Goal: Entertainment & Leisure: Browse casually

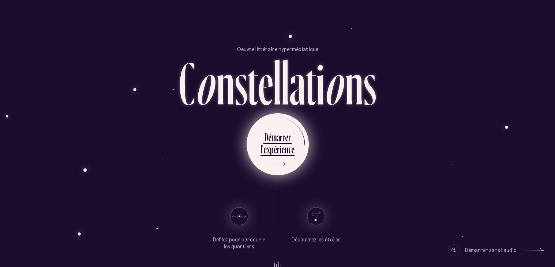
click at [274, 149] on div "é" at bounding box center [275, 149] width 3 height 14
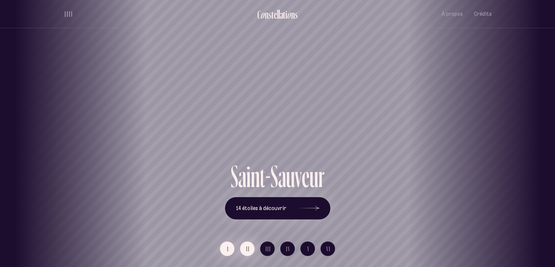
click at [247, 246] on span "II" at bounding box center [248, 249] width 4 height 6
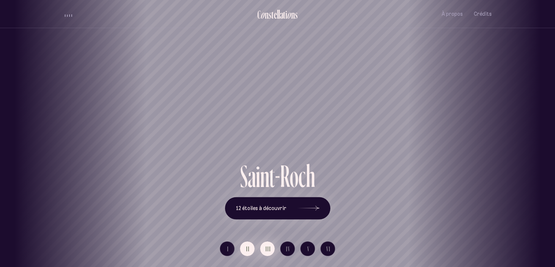
click at [266, 249] on span "III" at bounding box center [268, 249] width 5 height 6
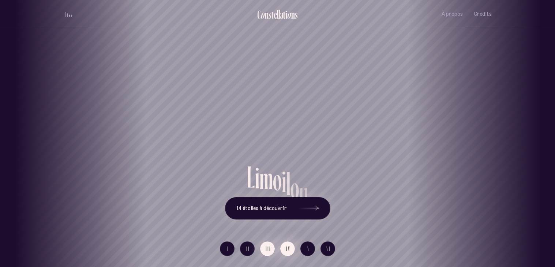
click at [287, 248] on span "IV" at bounding box center [288, 249] width 4 height 6
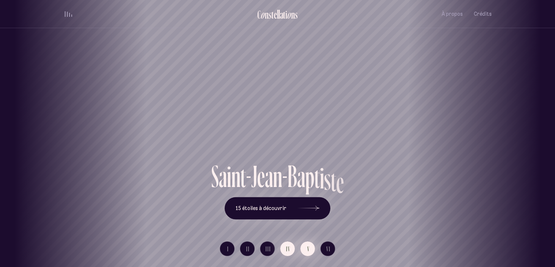
click at [309, 254] on button "V" at bounding box center [307, 249] width 15 height 15
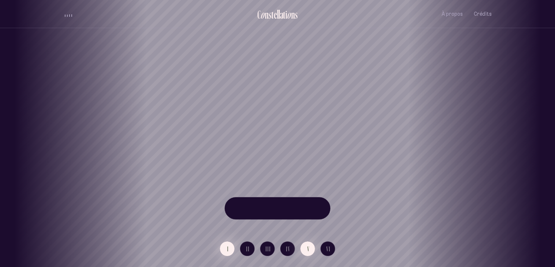
click at [227, 248] on span "I" at bounding box center [228, 249] width 2 height 6
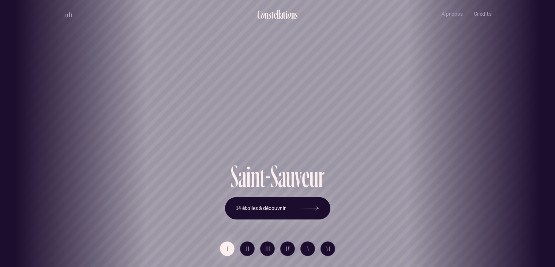
click at [131, 183] on div "S a i n t - S a u v e u r 14 étoiles à découvrir" at bounding box center [278, 190] width 428 height 59
click at [110, 193] on div "S a i n t - S a u v e u r 14 étoiles à découvrir" at bounding box center [278, 190] width 428 height 59
click at [318, 207] on icon at bounding box center [308, 208] width 22 height 55
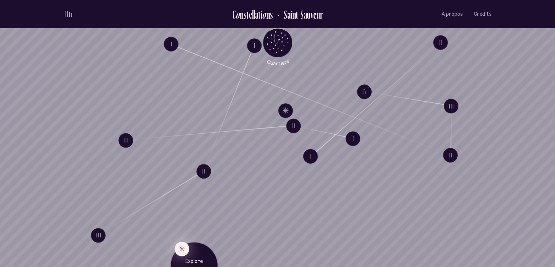
click at [182, 251] on button "Explore Étoile solitaire IV" at bounding box center [182, 249] width 15 height 15
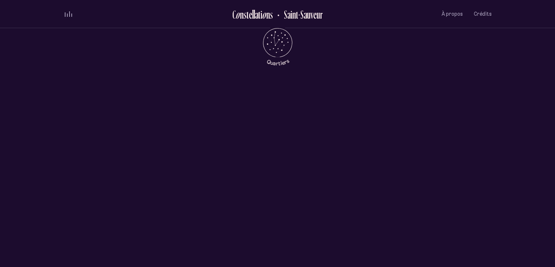
scroll to position [338, 0]
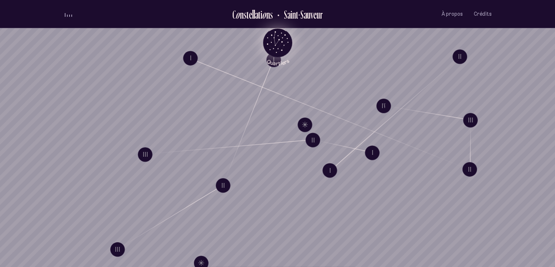
click at [273, 51] on icon "Quartiers" at bounding box center [277, 55] width 43 height 22
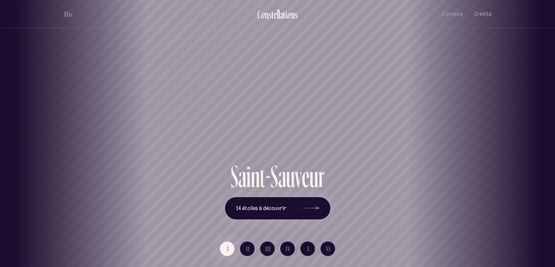
click at [316, 210] on div "[GEOGRAPHIC_DATA] [GEOGRAPHIC_DATA] [GEOGRAPHIC_DATA][PERSON_NAME][GEOGRAPHIC_D…" at bounding box center [277, 133] width 555 height 267
click at [316, 210] on icon at bounding box center [308, 208] width 22 height 55
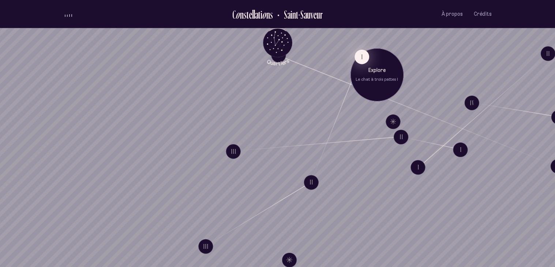
click at [362, 60] on button "I" at bounding box center [361, 56] width 15 height 15
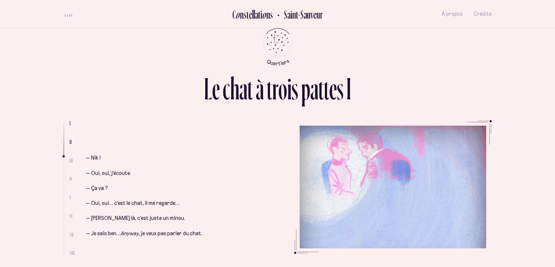
scroll to position [455, 0]
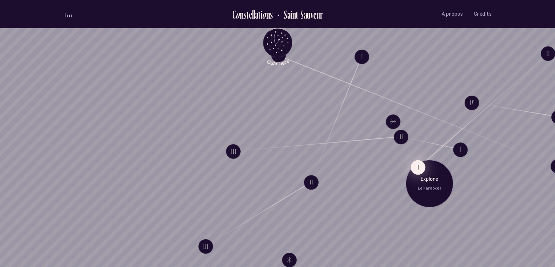
click at [419, 170] on button "I" at bounding box center [417, 167] width 15 height 15
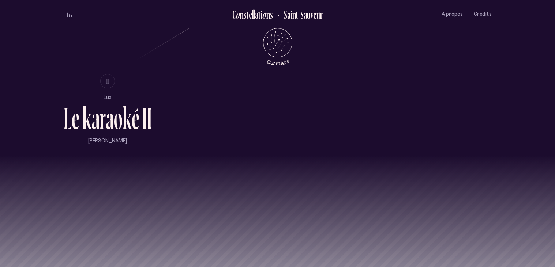
scroll to position [556, 0]
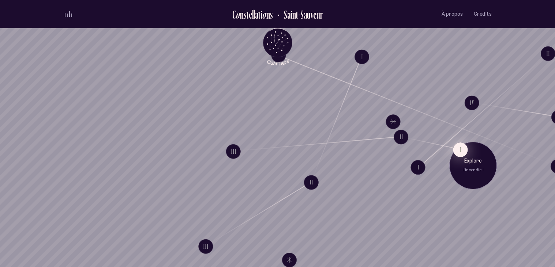
click at [459, 152] on button "I" at bounding box center [460, 150] width 15 height 15
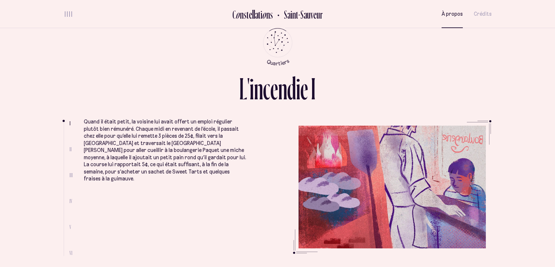
click at [452, 15] on span "À propos" at bounding box center [452, 14] width 21 height 6
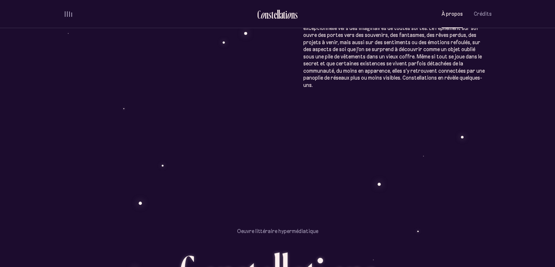
scroll to position [496, 0]
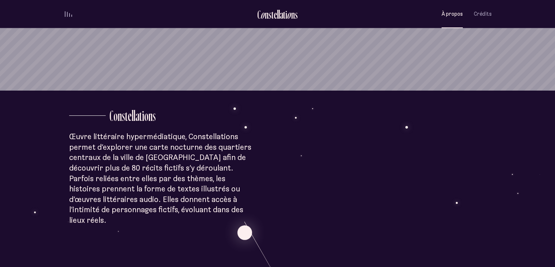
scroll to position [177, 0]
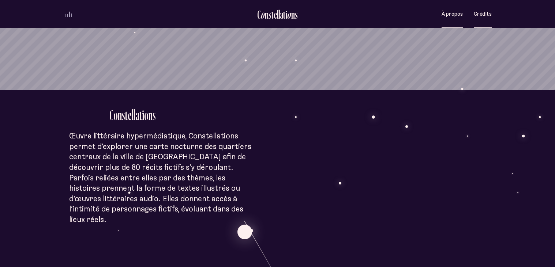
click at [481, 21] on button "Crédits" at bounding box center [483, 13] width 18 height 17
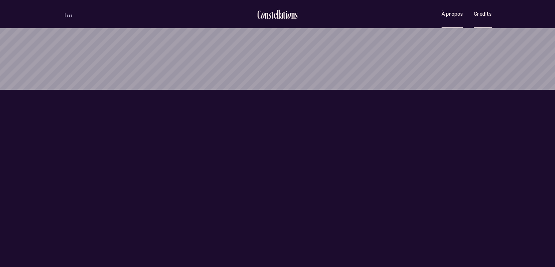
scroll to position [0, 0]
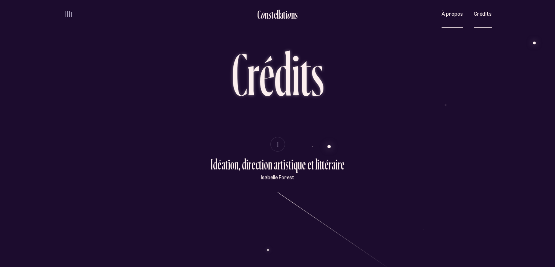
click at [452, 19] on button "À propos" at bounding box center [452, 13] width 21 height 17
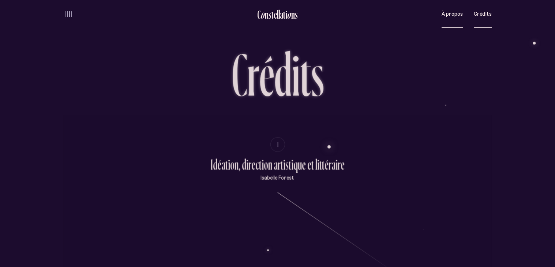
click at [452, 19] on button "À propos" at bounding box center [452, 13] width 21 height 17
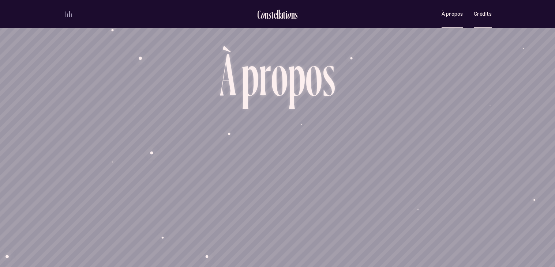
click at [484, 15] on span "Crédits" at bounding box center [483, 14] width 18 height 6
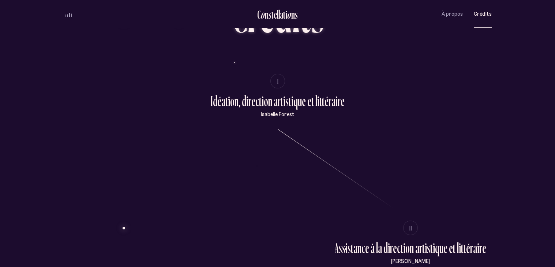
scroll to position [64, 0]
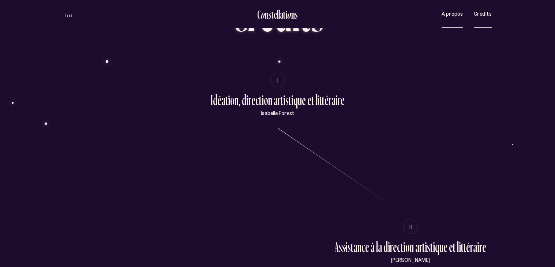
click at [444, 18] on button "À propos" at bounding box center [452, 13] width 21 height 17
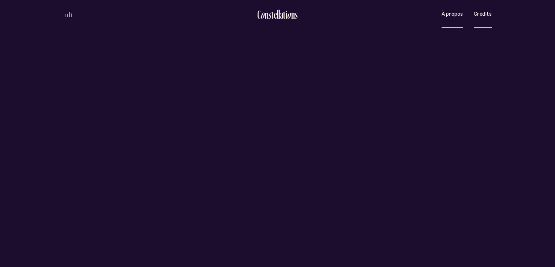
scroll to position [0, 0]
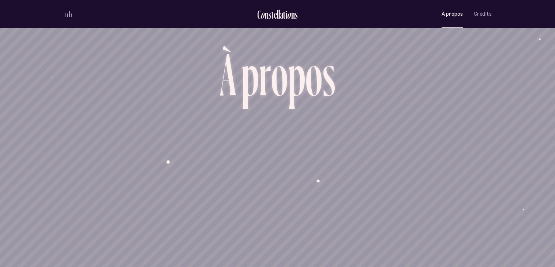
scroll to position [668, 0]
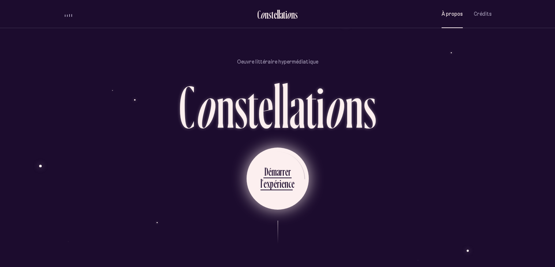
click at [278, 186] on icon at bounding box center [276, 198] width 22 height 55
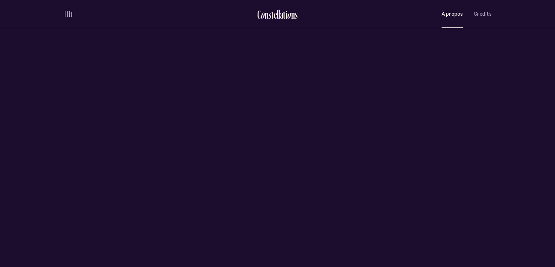
scroll to position [0, 0]
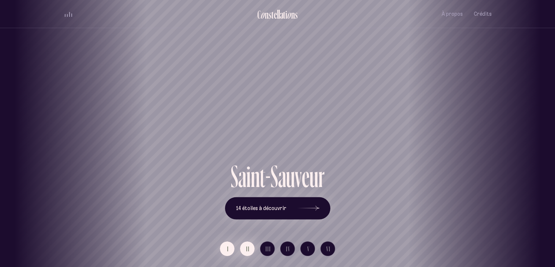
click at [244, 249] on button "II" at bounding box center [247, 249] width 15 height 15
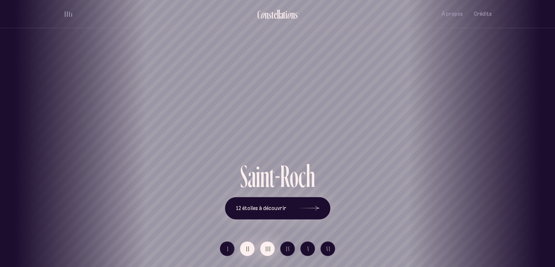
click at [269, 249] on span "III" at bounding box center [268, 249] width 5 height 6
click at [229, 250] on button "I" at bounding box center [227, 249] width 15 height 15
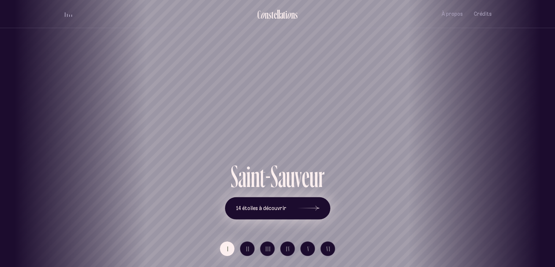
click at [311, 207] on icon at bounding box center [308, 208] width 22 height 55
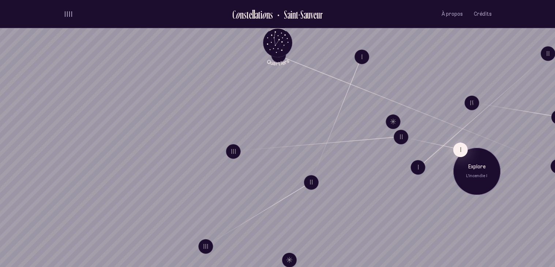
click at [464, 157] on div "Explore L'incendie I" at bounding box center [477, 172] width 48 height 48
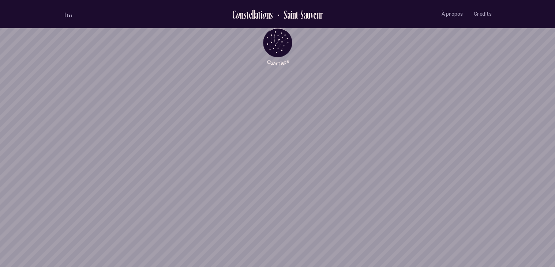
click at [464, 157] on div "Explore L'incendie I" at bounding box center [477, 172] width 48 height 48
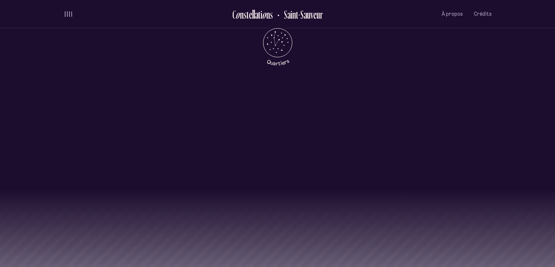
scroll to position [729, 0]
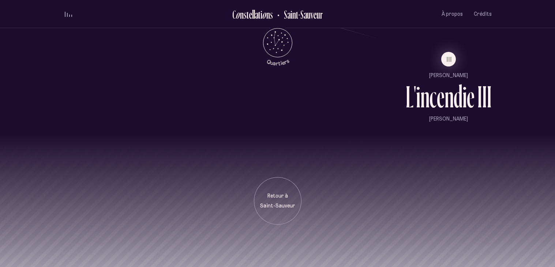
click at [423, 97] on div "n" at bounding box center [424, 96] width 9 height 31
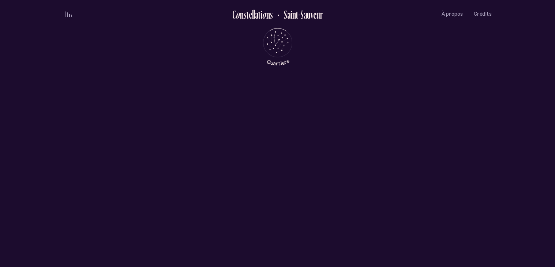
scroll to position [0, 0]
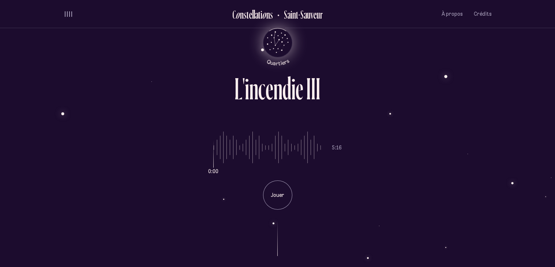
click at [276, 50] on icon "Quartiers" at bounding box center [277, 55] width 43 height 22
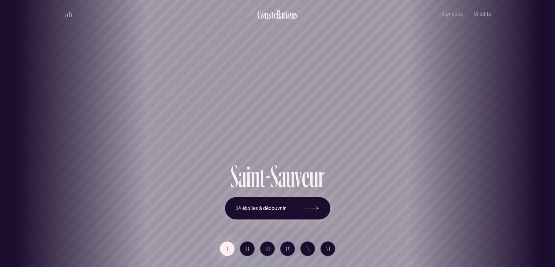
click at [305, 206] on div "[GEOGRAPHIC_DATA] [GEOGRAPHIC_DATA] [GEOGRAPHIC_DATA][PERSON_NAME][GEOGRAPHIC_D…" at bounding box center [277, 133] width 555 height 267
click at [316, 208] on div at bounding box center [308, 208] width 22 height 5
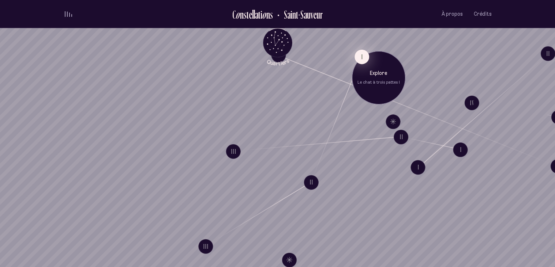
click at [359, 54] on button "I" at bounding box center [361, 56] width 15 height 15
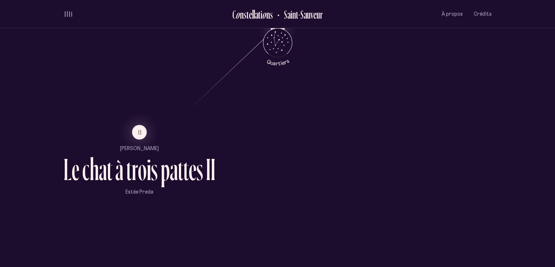
scroll to position [484, 0]
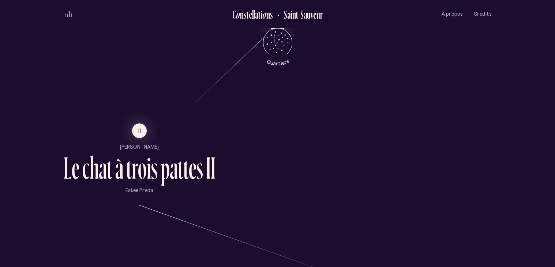
click at [170, 163] on div "a" at bounding box center [174, 168] width 8 height 31
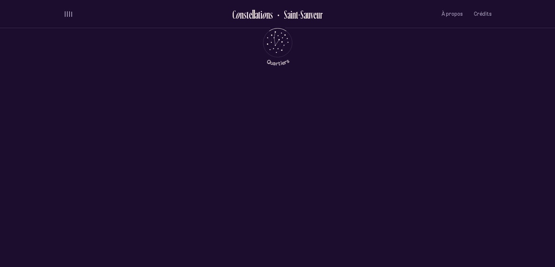
scroll to position [0, 0]
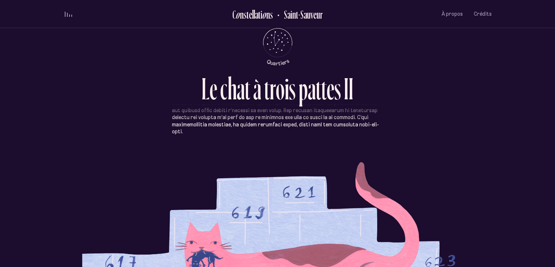
scroll to position [259, 0]
click at [273, 46] on icon "Quartiers" at bounding box center [277, 55] width 43 height 22
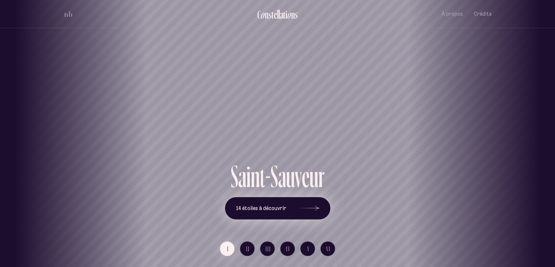
click at [314, 206] on icon at bounding box center [308, 208] width 22 height 55
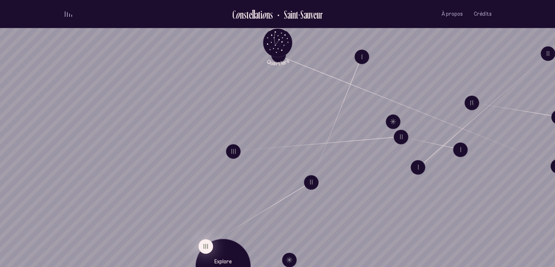
click at [204, 247] on button "III" at bounding box center [205, 246] width 15 height 15
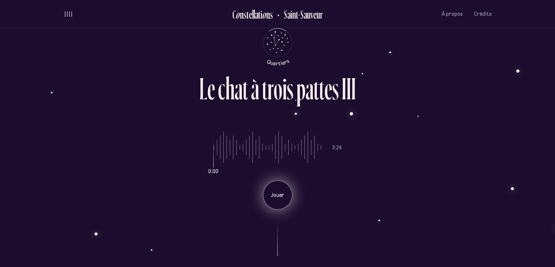
click at [275, 203] on div "Jouer" at bounding box center [277, 195] width 29 height 29
click at [277, 203] on div "Pause" at bounding box center [277, 195] width 29 height 29
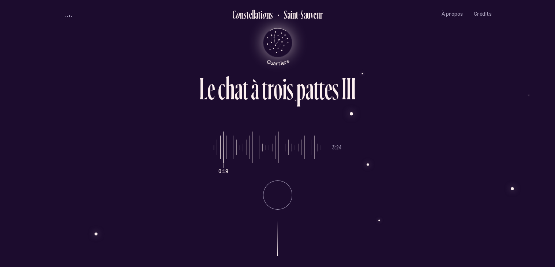
click at [279, 50] on icon "Quartiers" at bounding box center [277, 55] width 43 height 22
